Goal: Find contact information: Find contact information

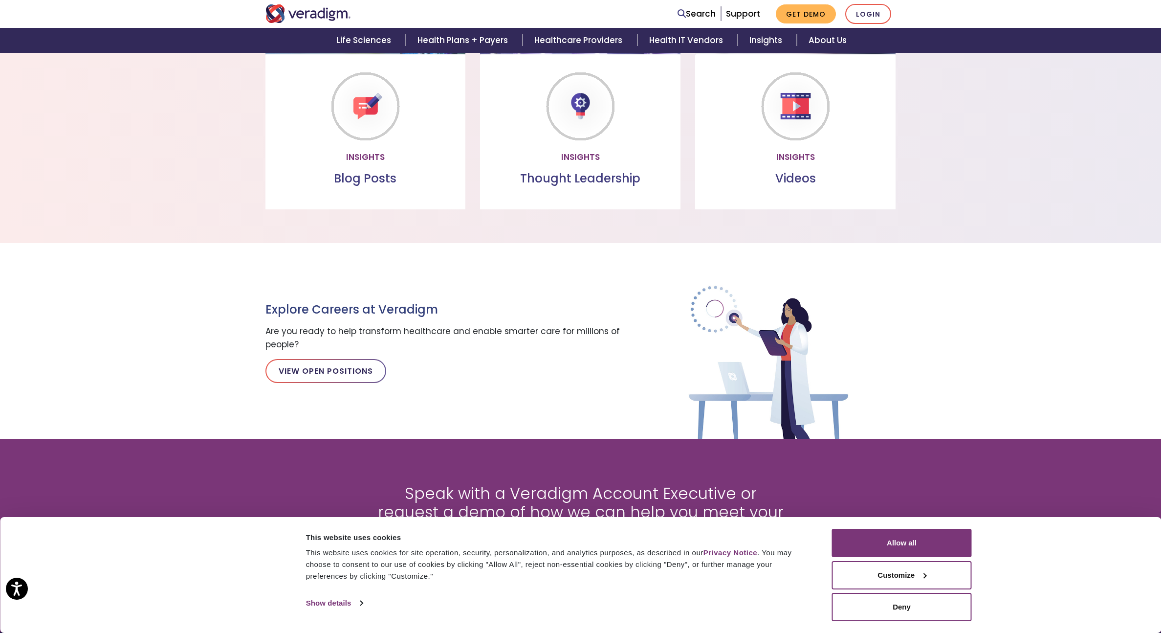
scroll to position [1114, 0]
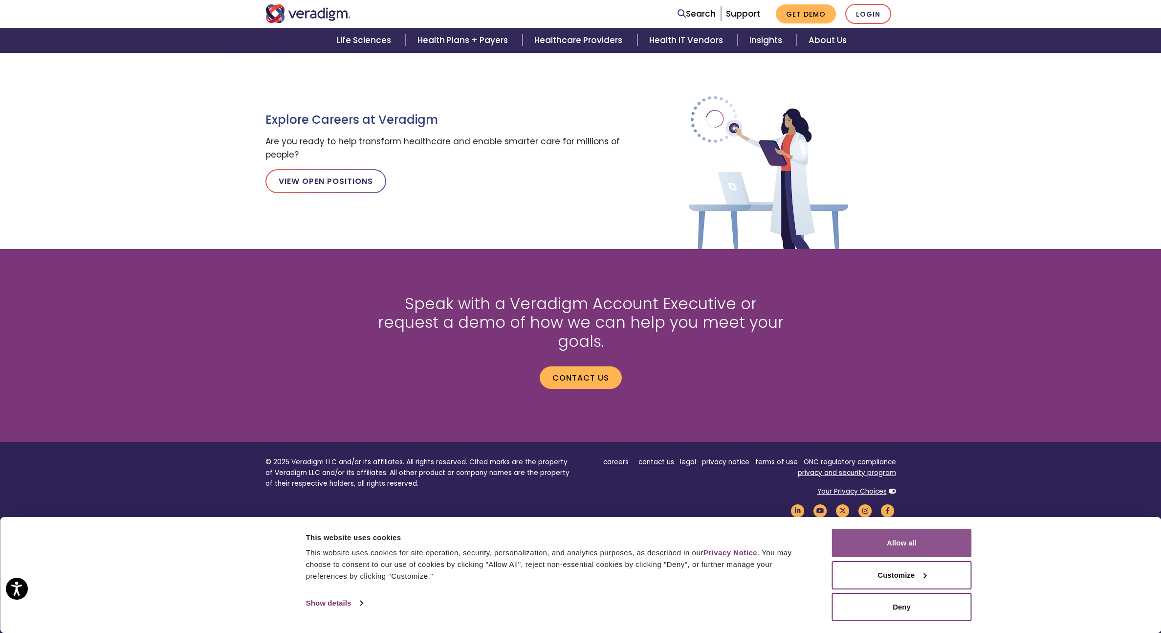
click at [948, 541] on button "Allow all" at bounding box center [902, 542] width 140 height 28
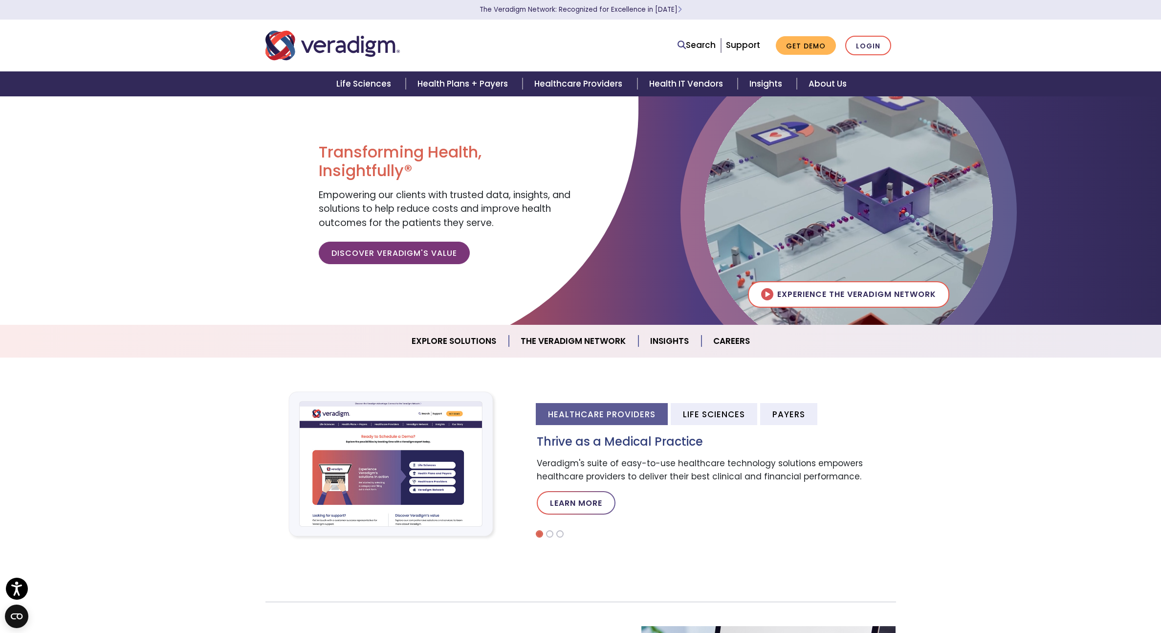
scroll to position [0, 0]
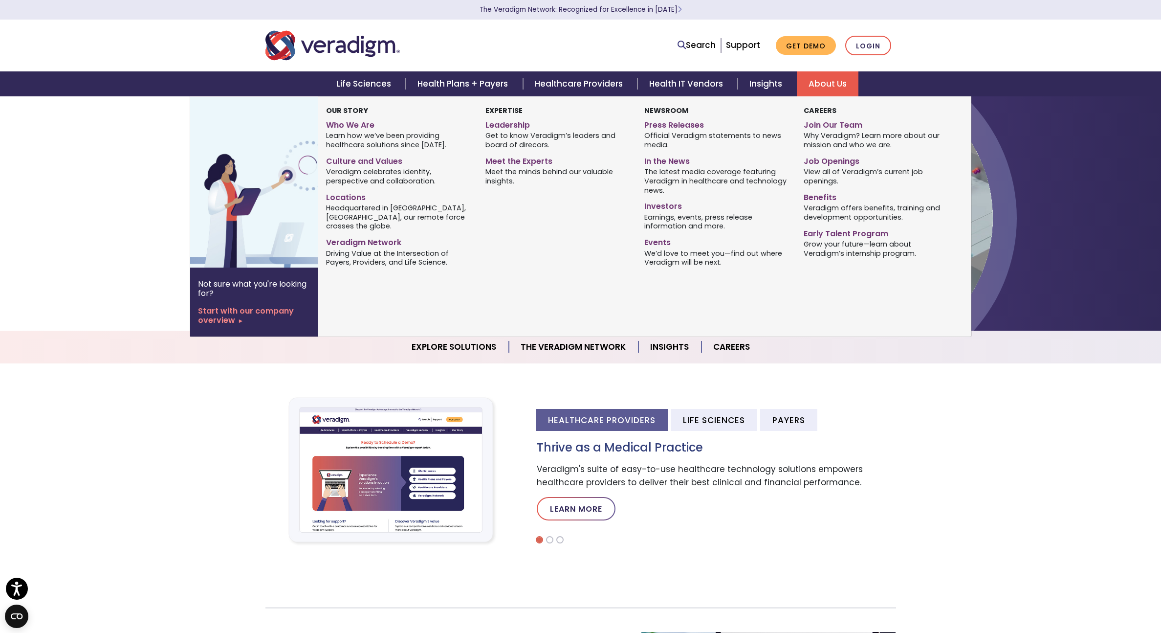
click at [822, 89] on link "About Us" at bounding box center [828, 83] width 62 height 25
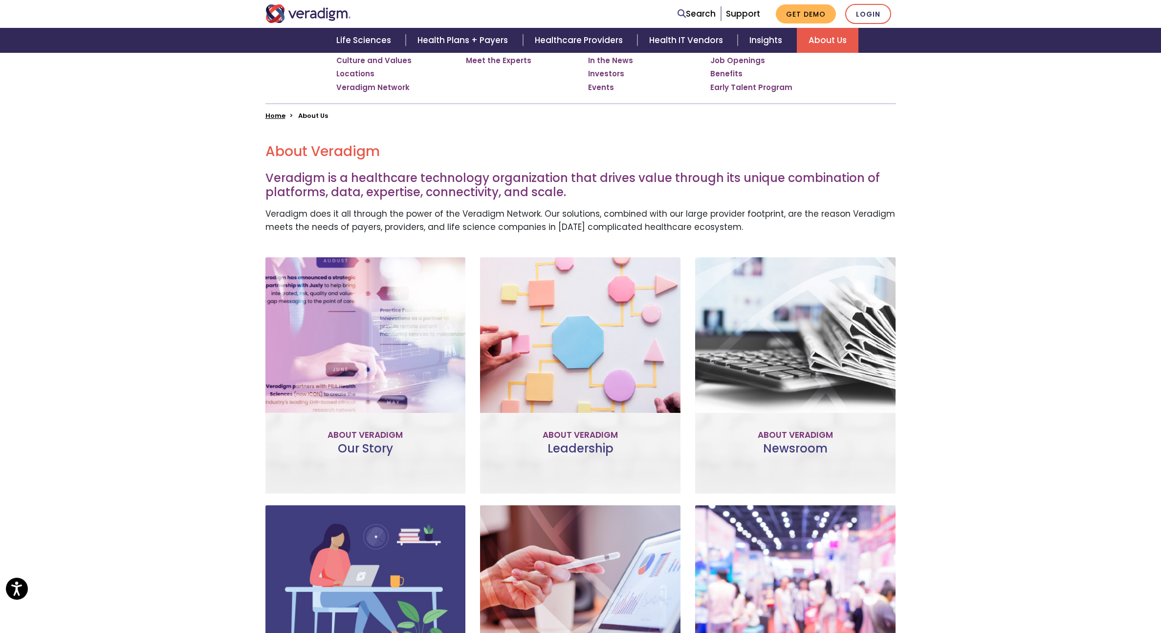
scroll to position [562, 0]
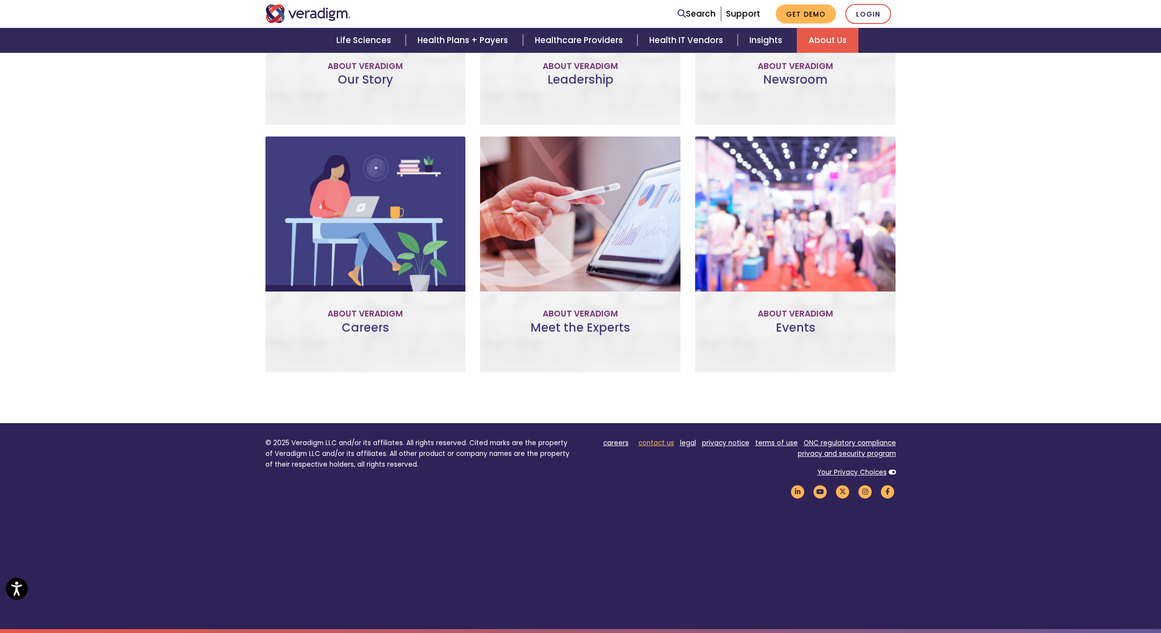
click at [646, 439] on link "contact us" at bounding box center [656, 442] width 36 height 9
click at [651, 444] on link "contact us" at bounding box center [656, 442] width 36 height 9
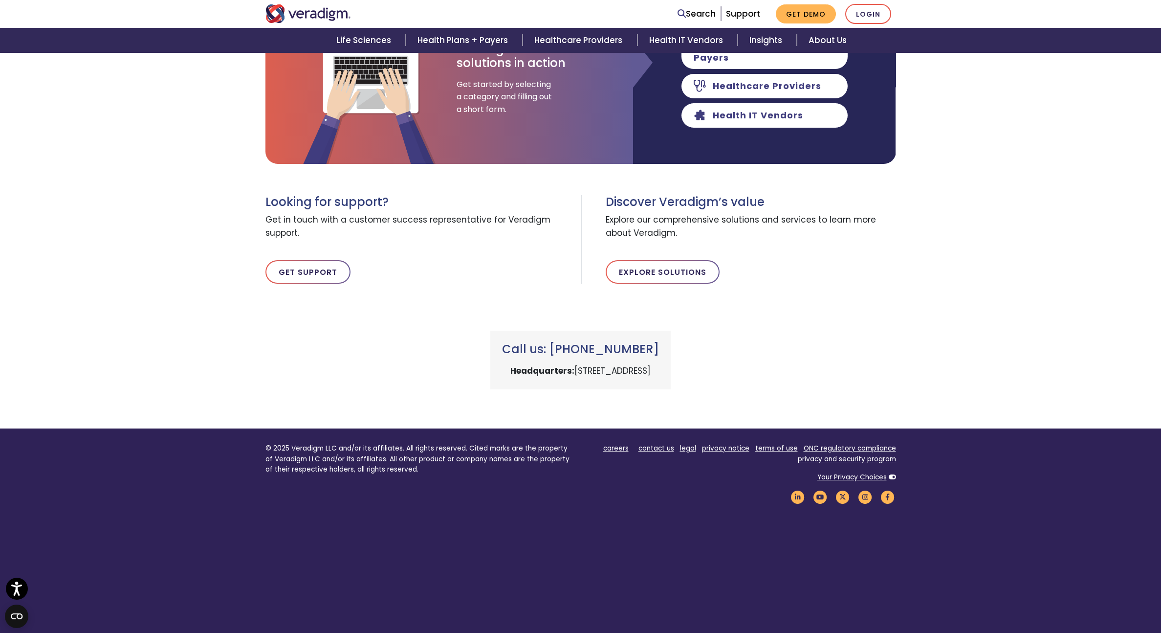
scroll to position [213, 0]
